Goal: Information Seeking & Learning: Find specific fact

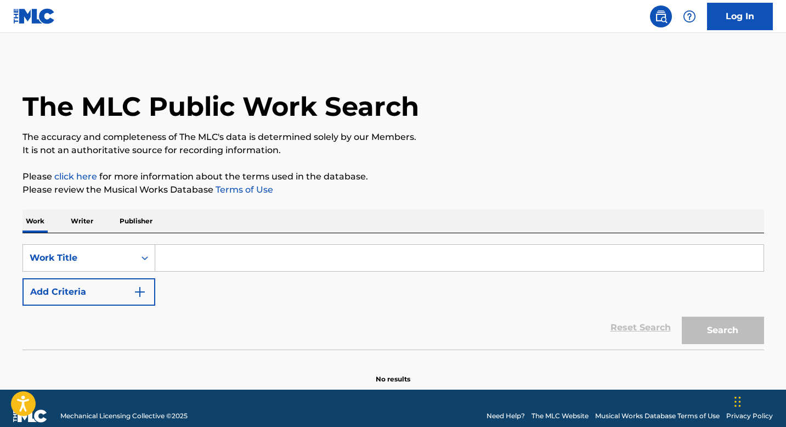
scroll to position [9, 0]
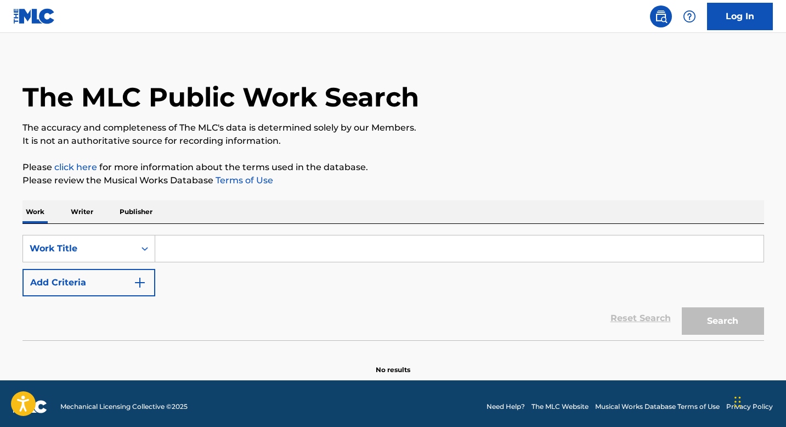
click at [219, 243] on input "Search Form" at bounding box center [459, 248] width 608 height 26
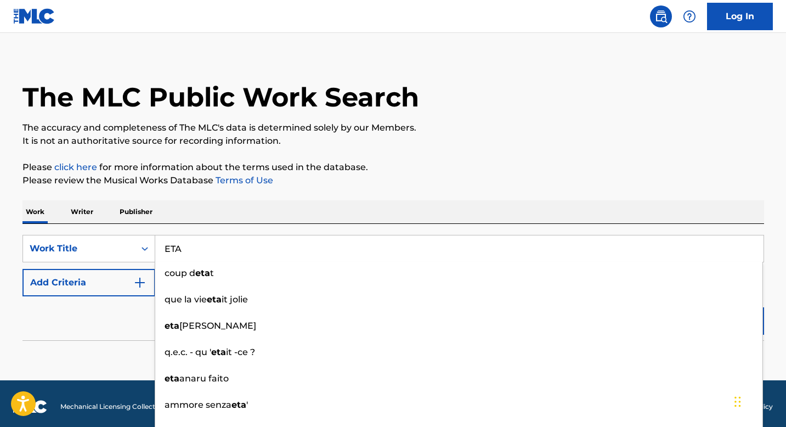
type input "ETA"
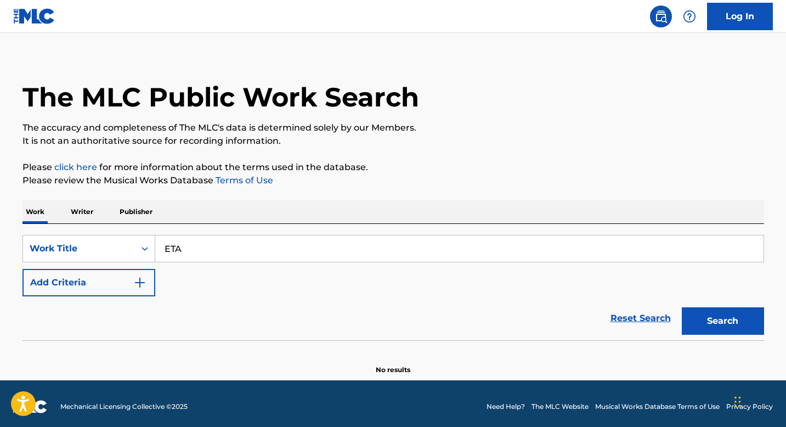
click at [138, 283] on img "Search Form" at bounding box center [139, 282] width 13 height 13
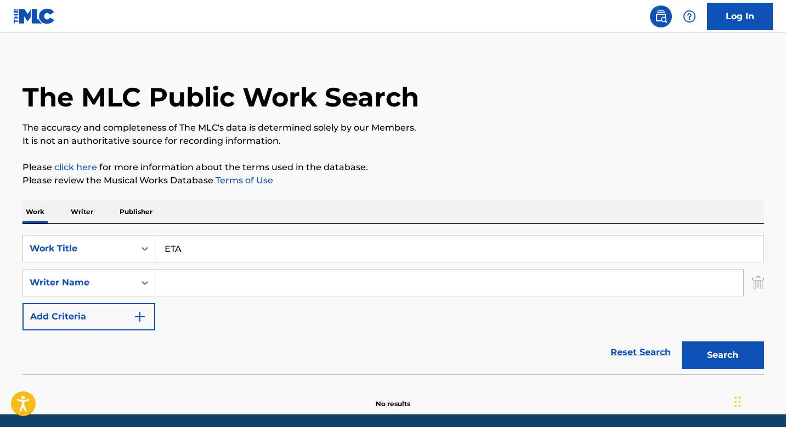
click at [204, 278] on input "Search Form" at bounding box center [449, 282] width 588 height 26
type input "[PERSON_NAME]"
click at [682, 341] on button "Search" at bounding box center [723, 354] width 82 height 27
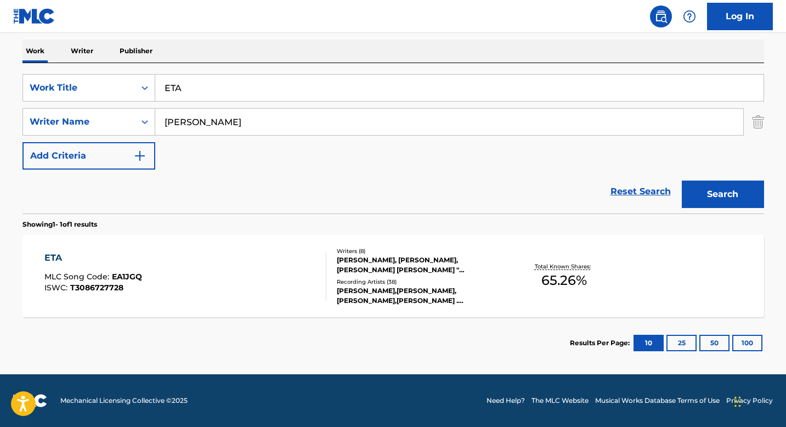
scroll to position [160, 0]
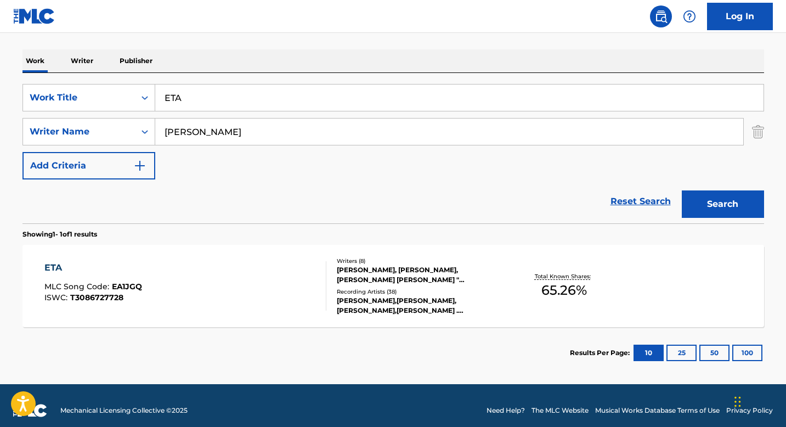
click at [59, 271] on div "ETA" at bounding box center [93, 267] width 98 height 13
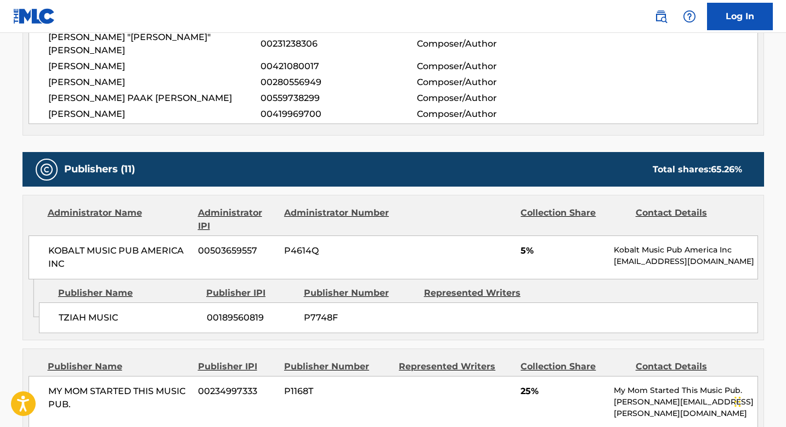
scroll to position [656, 0]
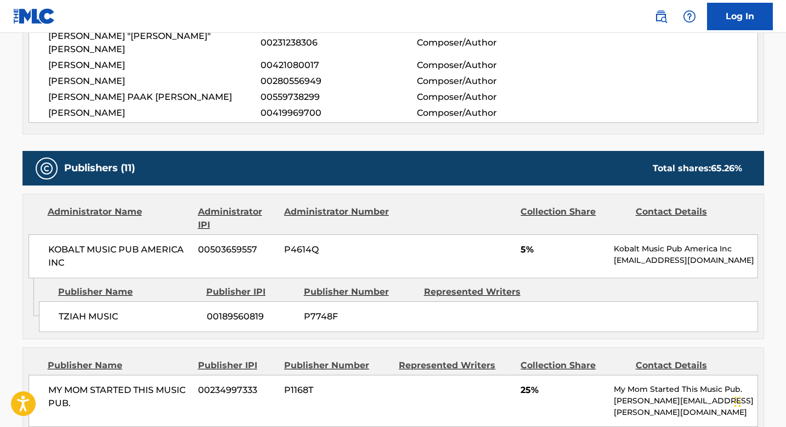
click at [467, 245] on div "KOBALT MUSIC PUB AMERICA INC 00503659557 P4614Q 5% Kobalt Music Pub America Inc…" at bounding box center [394, 256] width 730 height 44
